Goal: Information Seeking & Learning: Find specific fact

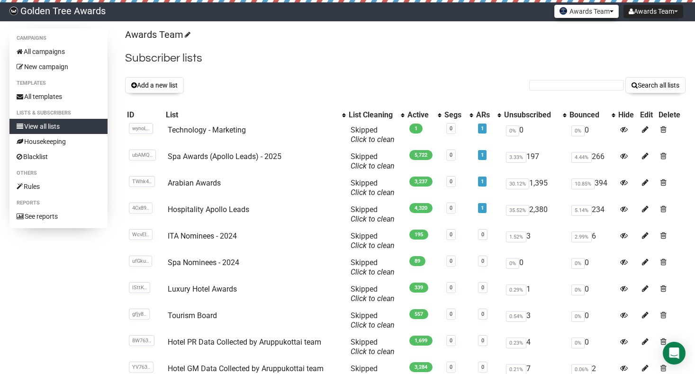
click at [581, 8] on button "Awards Team" at bounding box center [586, 11] width 64 height 13
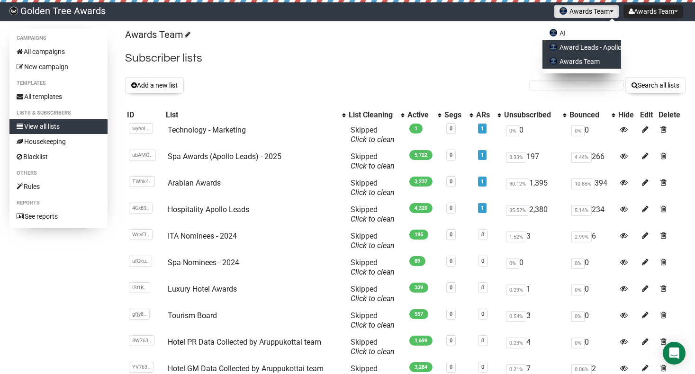
click at [575, 48] on link "Award Leads - Apollo" at bounding box center [582, 47] width 79 height 14
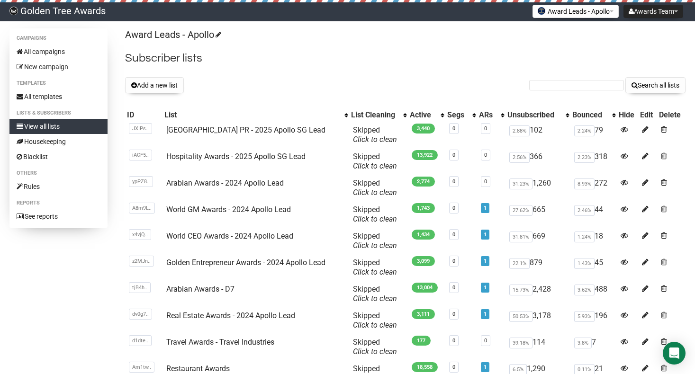
click at [540, 89] on form "Search all lists" at bounding box center [607, 85] width 156 height 16
click at [541, 89] on input "text" at bounding box center [576, 85] width 95 height 10
paste input "[EMAIL_ADDRESS][DOMAIN_NAME]"
type input "[EMAIL_ADDRESS][DOMAIN_NAME]"
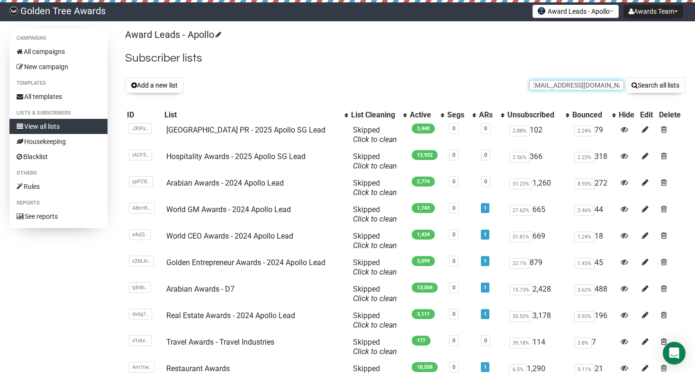
click at [626, 77] on button "Search all lists" at bounding box center [656, 85] width 60 height 16
